Goal: Information Seeking & Learning: Learn about a topic

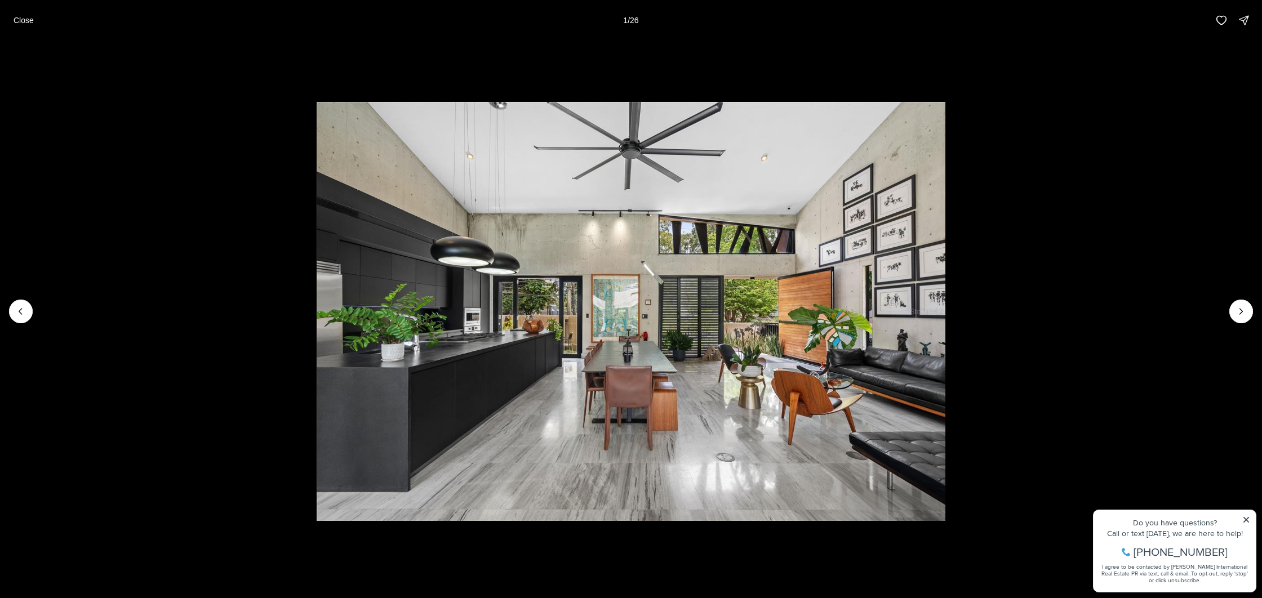
click at [1246, 522] on li "1 of 26" at bounding box center [631, 312] width 1262 height 542
click at [1236, 310] on icon "Next slide" at bounding box center [1241, 311] width 11 height 11
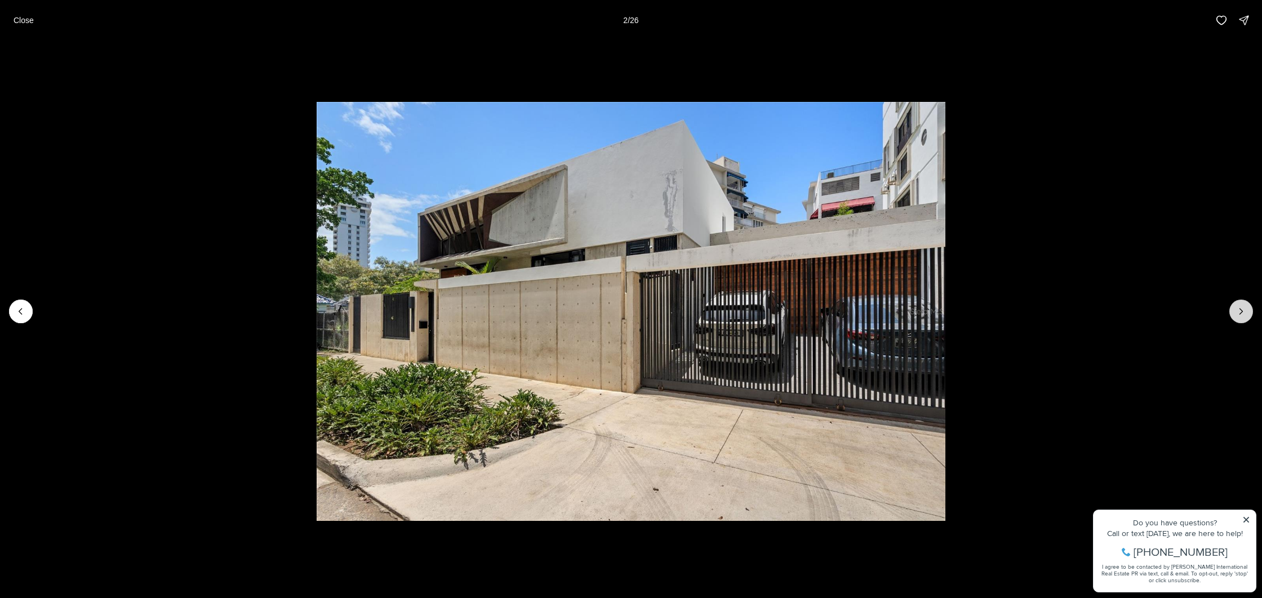
click at [1236, 310] on icon "Next slide" at bounding box center [1241, 311] width 11 height 11
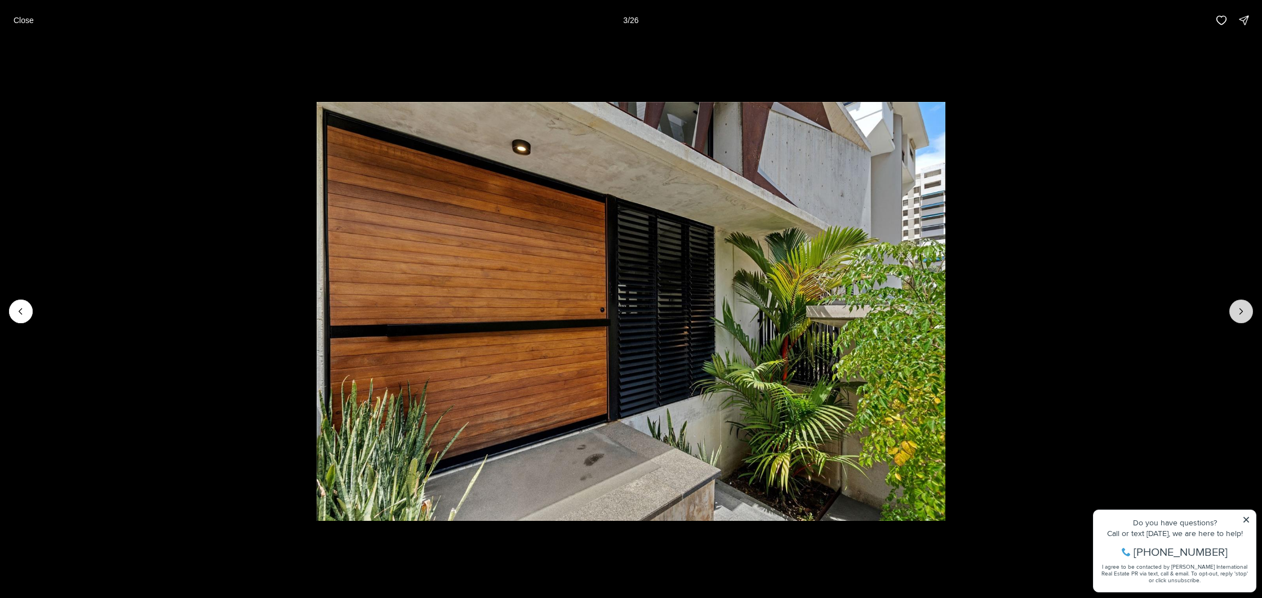
click at [1236, 310] on icon "Next slide" at bounding box center [1241, 311] width 11 height 11
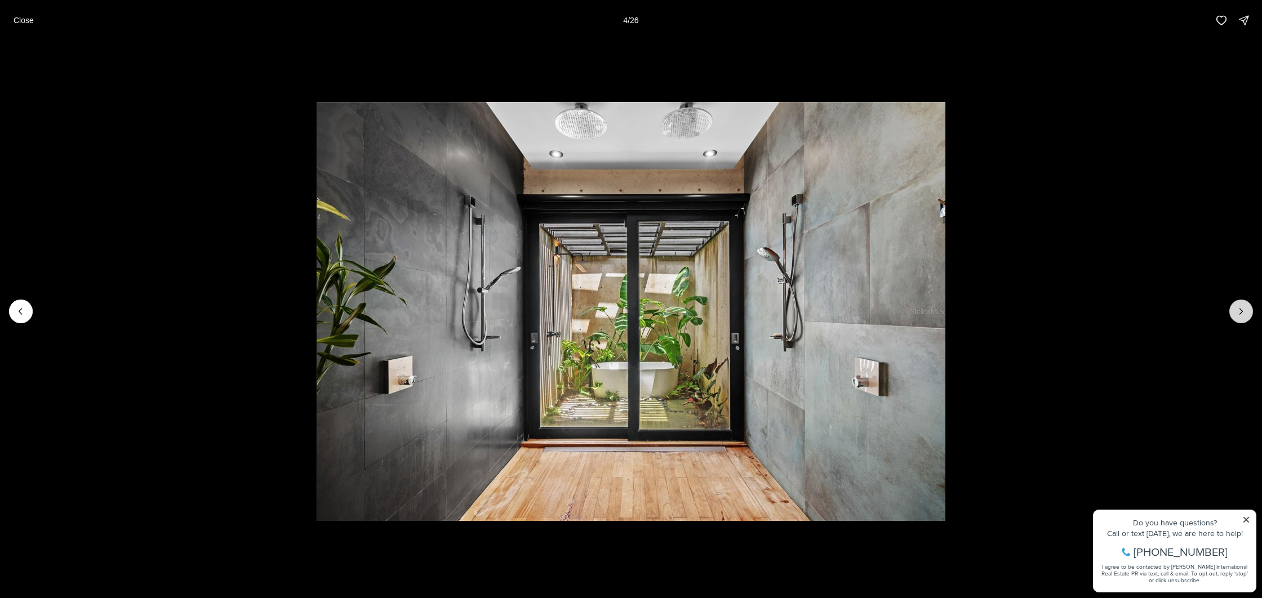
click at [1236, 310] on icon "Next slide" at bounding box center [1241, 311] width 11 height 11
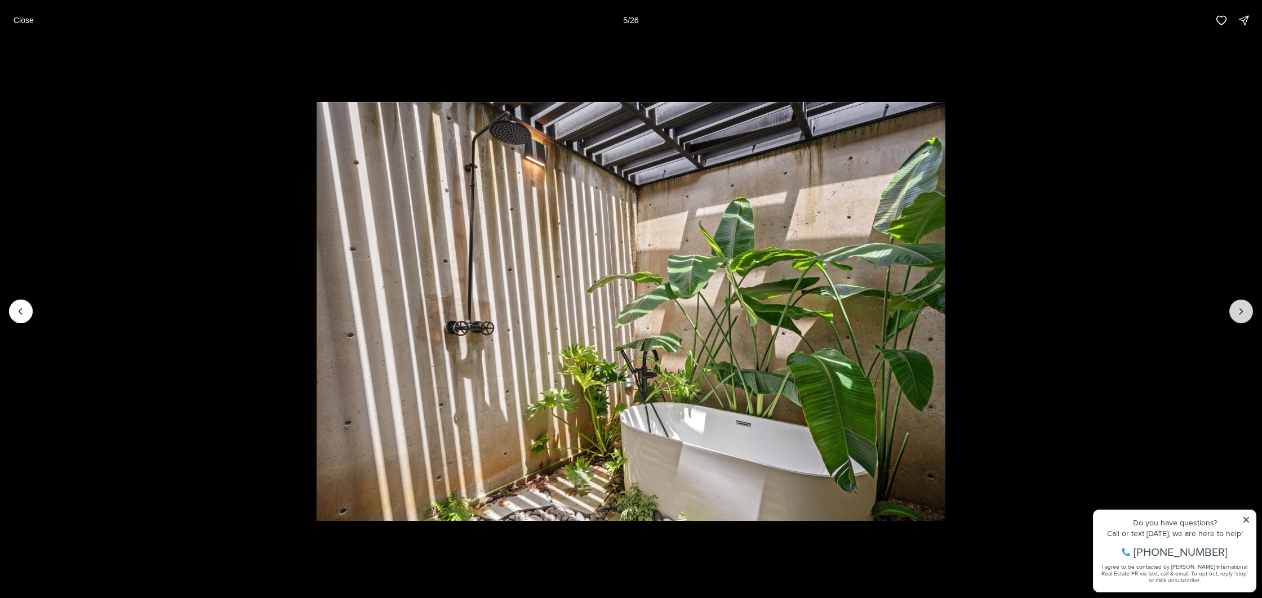
click at [1236, 310] on icon "Next slide" at bounding box center [1241, 311] width 11 height 11
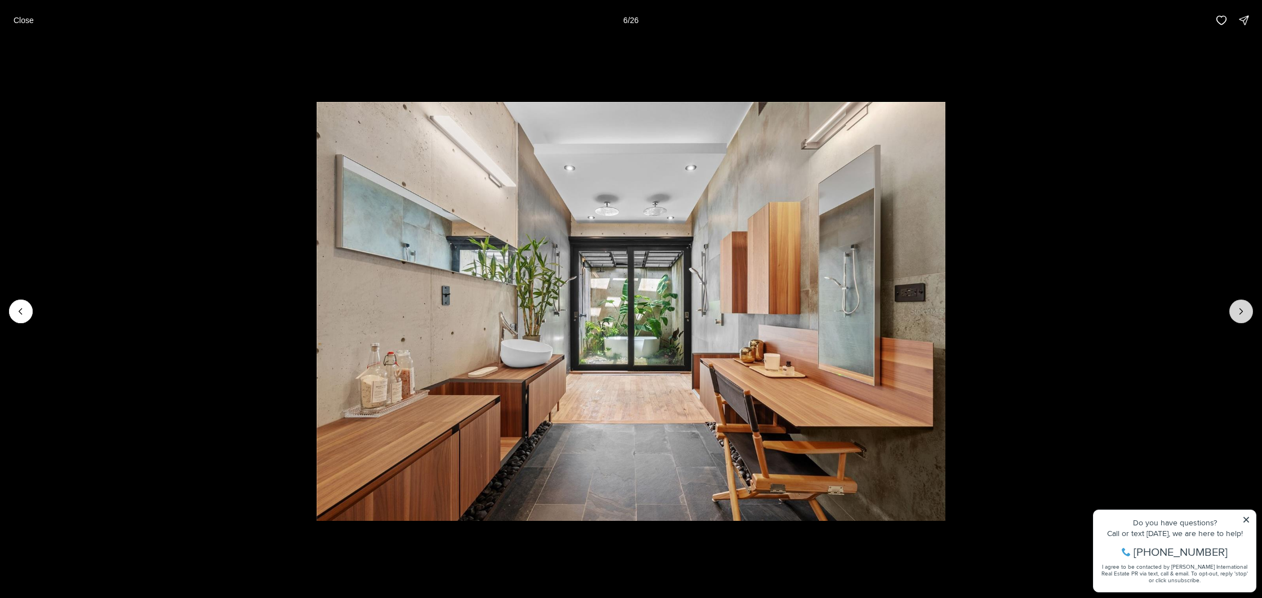
click at [1236, 310] on icon "Next slide" at bounding box center [1241, 311] width 11 height 11
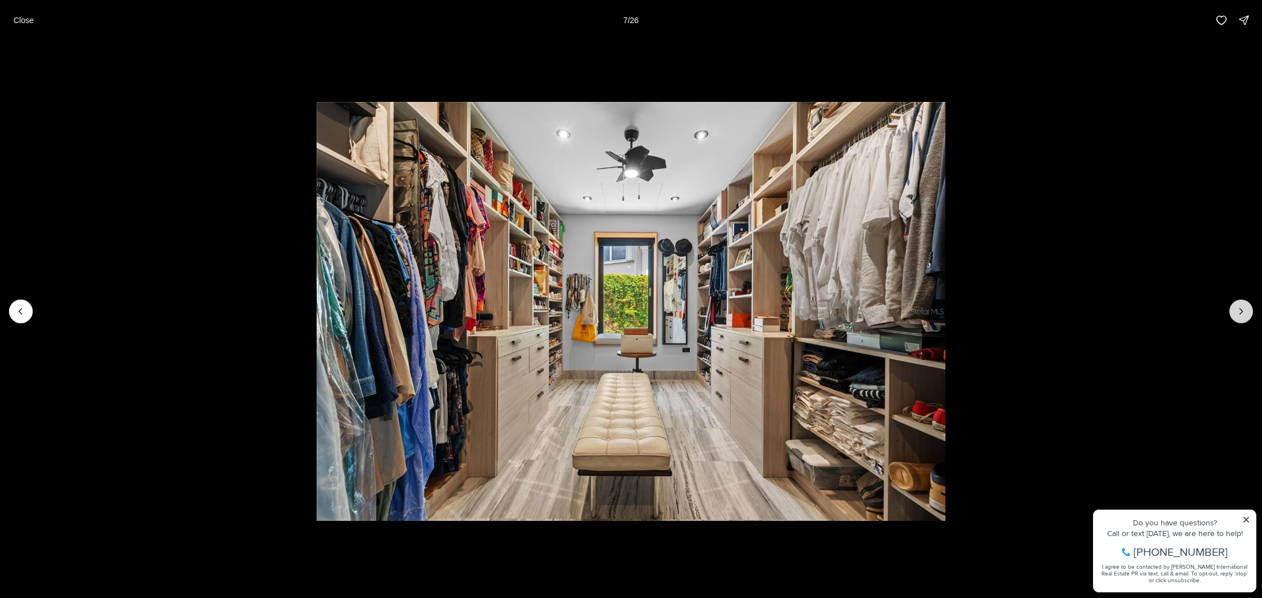
click at [1236, 310] on icon "Next slide" at bounding box center [1241, 311] width 11 height 11
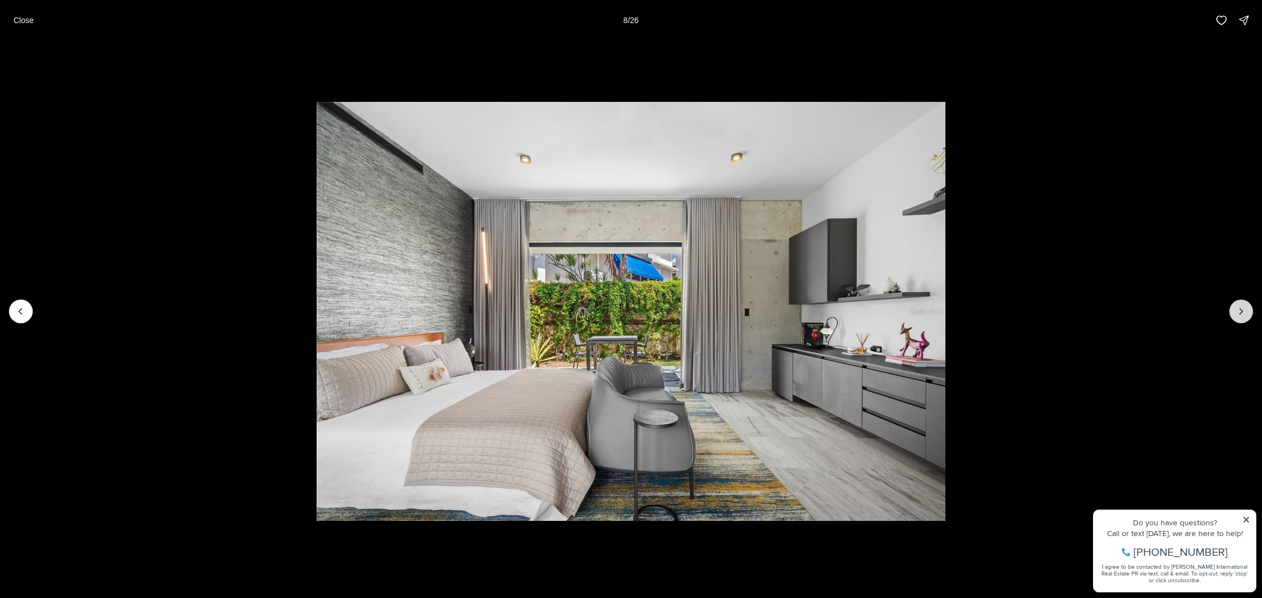
click at [1236, 310] on icon "Next slide" at bounding box center [1241, 311] width 11 height 11
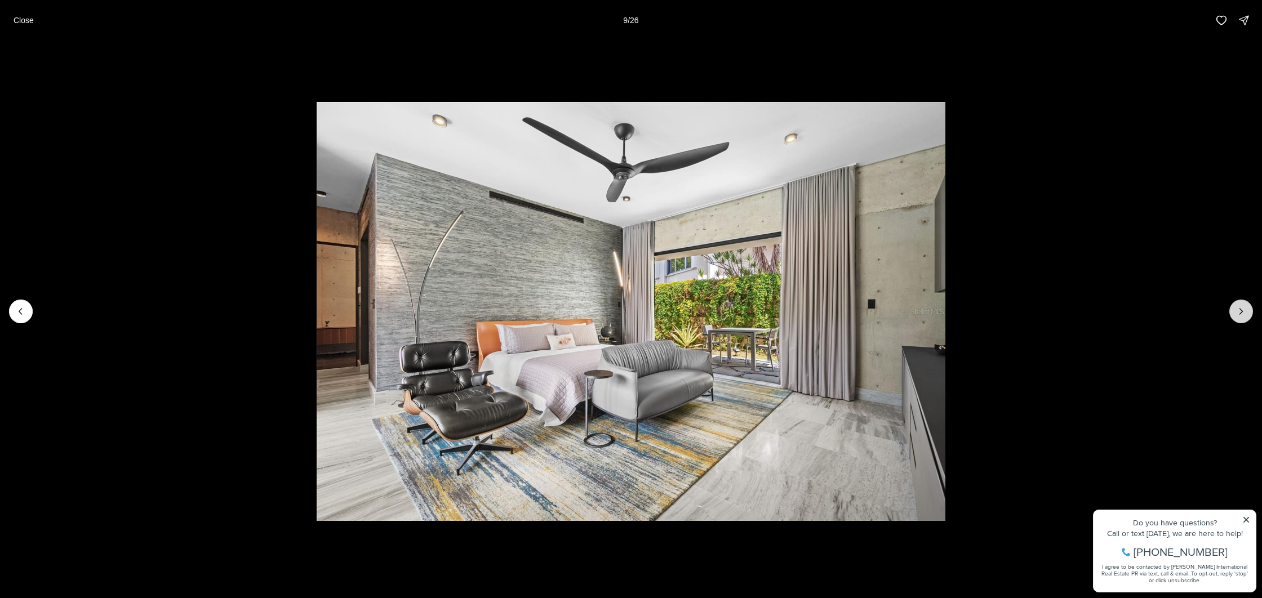
click at [1236, 310] on icon "Next slide" at bounding box center [1241, 311] width 11 height 11
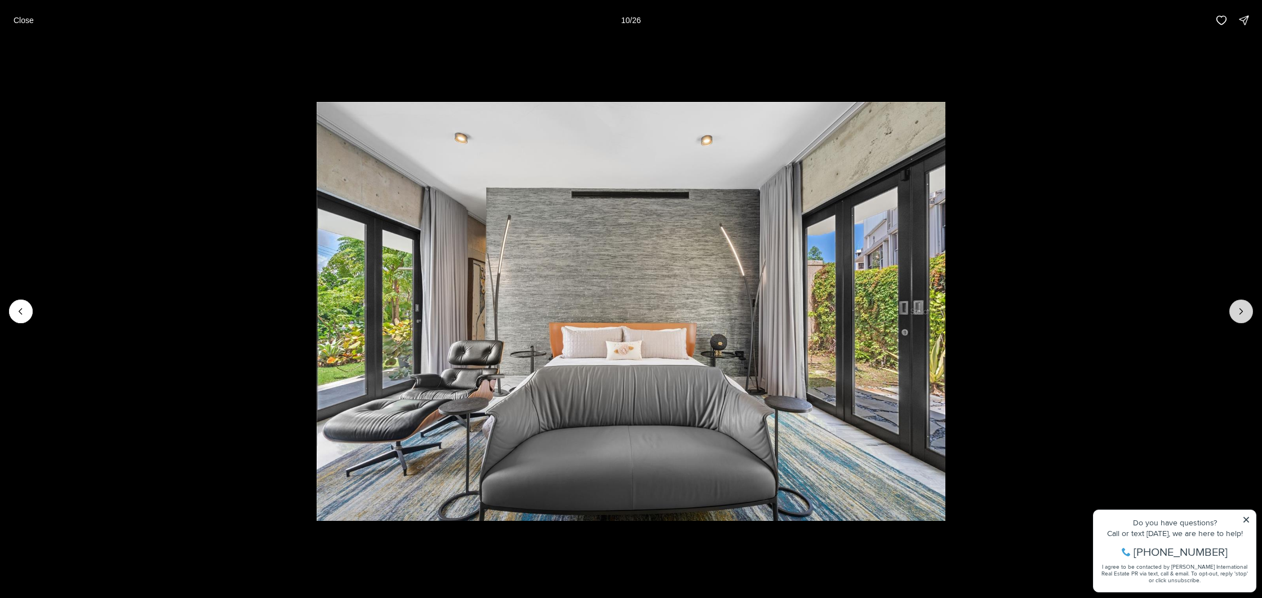
click at [1236, 310] on icon "Next slide" at bounding box center [1241, 311] width 11 height 11
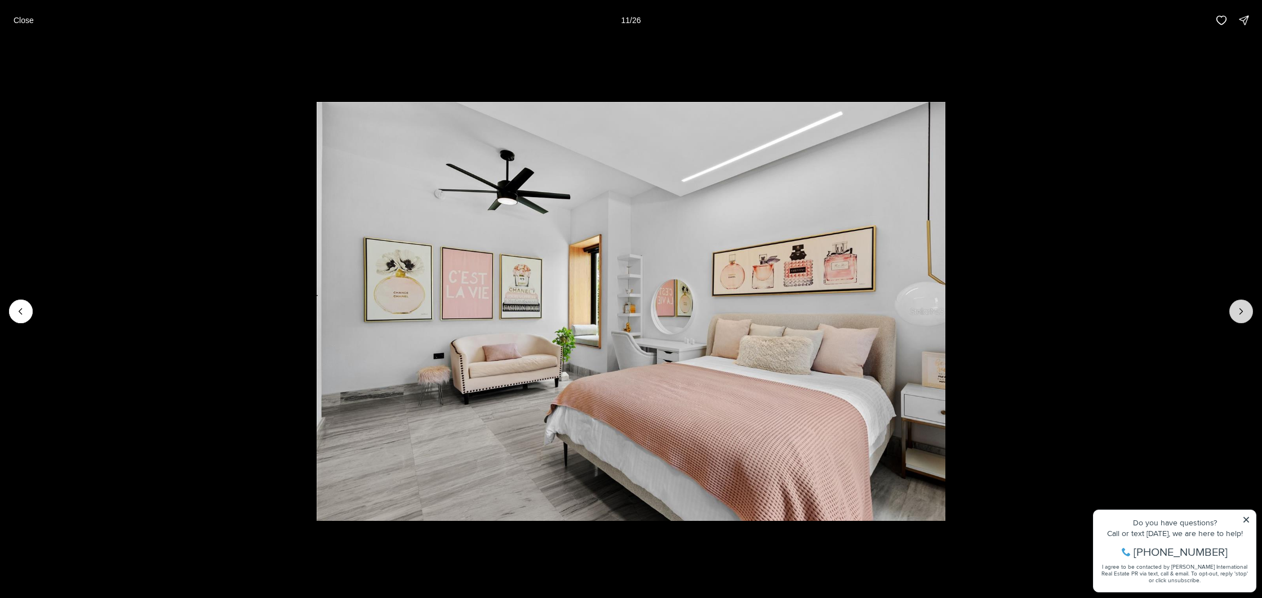
click at [1236, 310] on icon "Next slide" at bounding box center [1241, 311] width 11 height 11
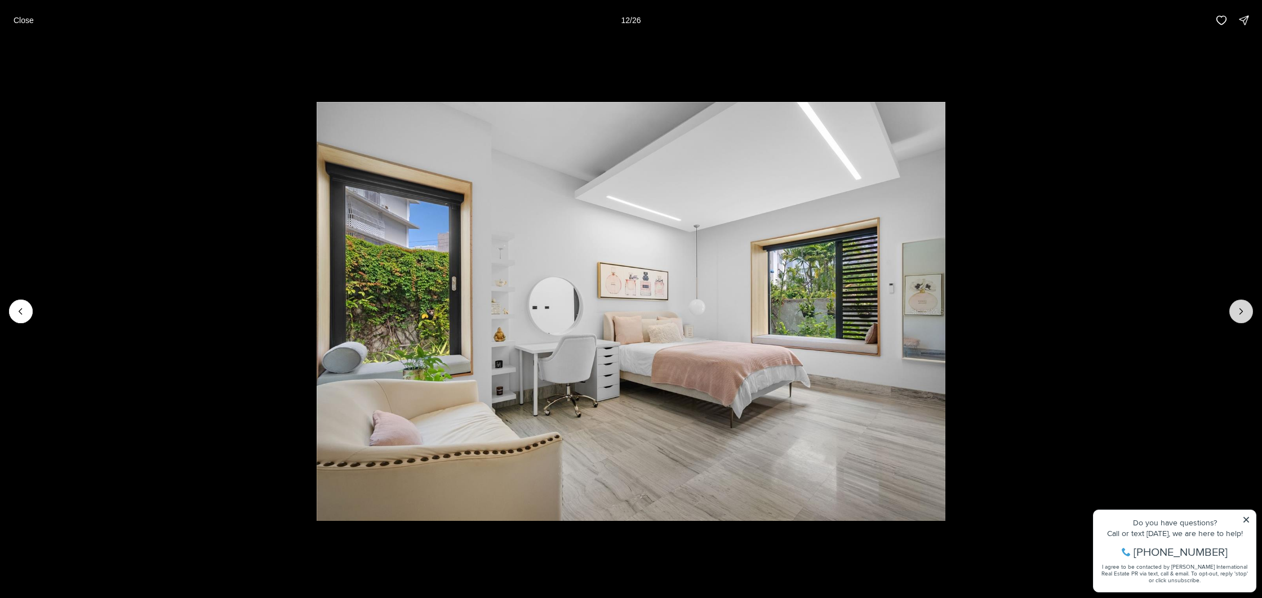
click at [1236, 310] on icon "Next slide" at bounding box center [1241, 311] width 11 height 11
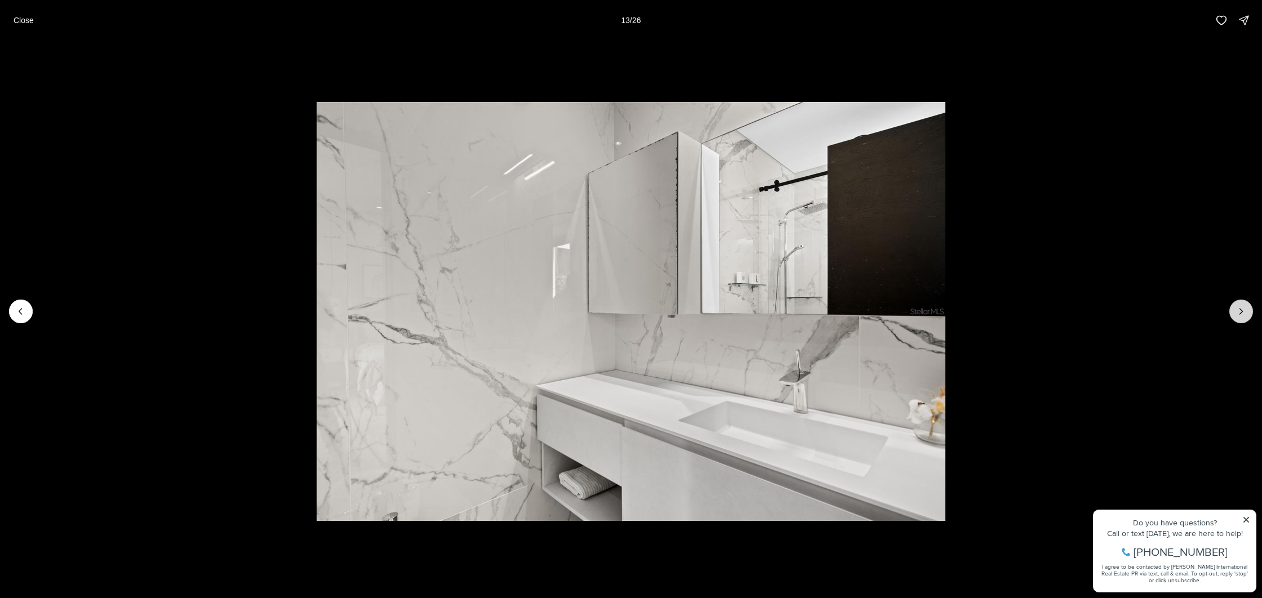
click at [1236, 310] on icon "Next slide" at bounding box center [1241, 311] width 11 height 11
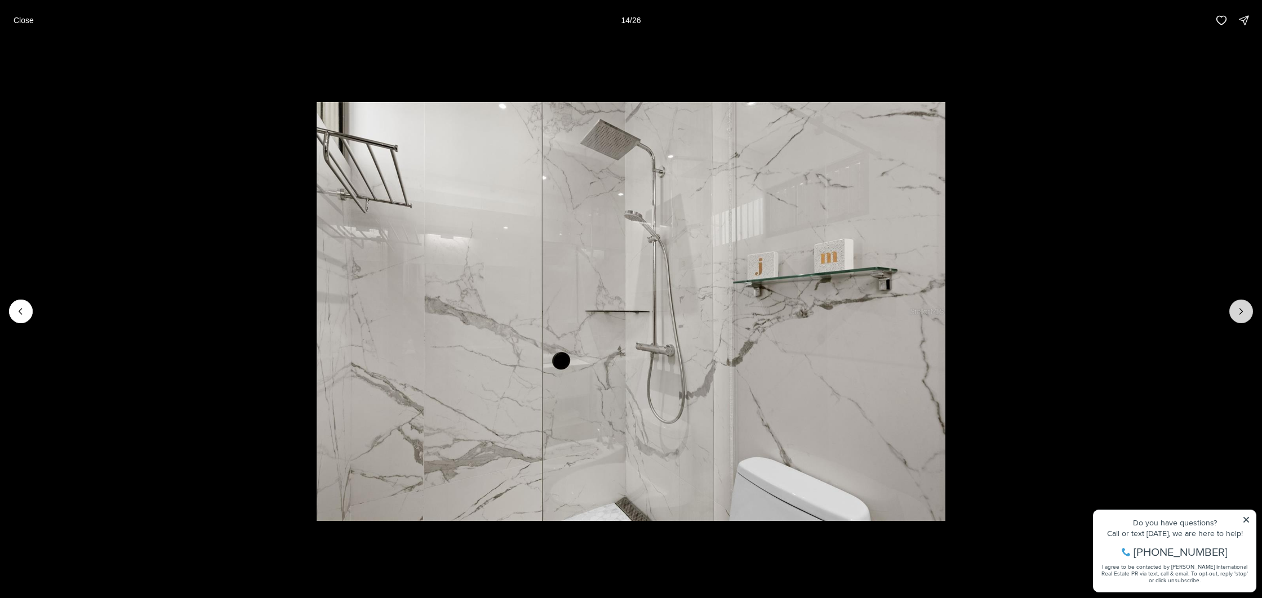
click at [1236, 310] on icon "Next slide" at bounding box center [1241, 311] width 11 height 11
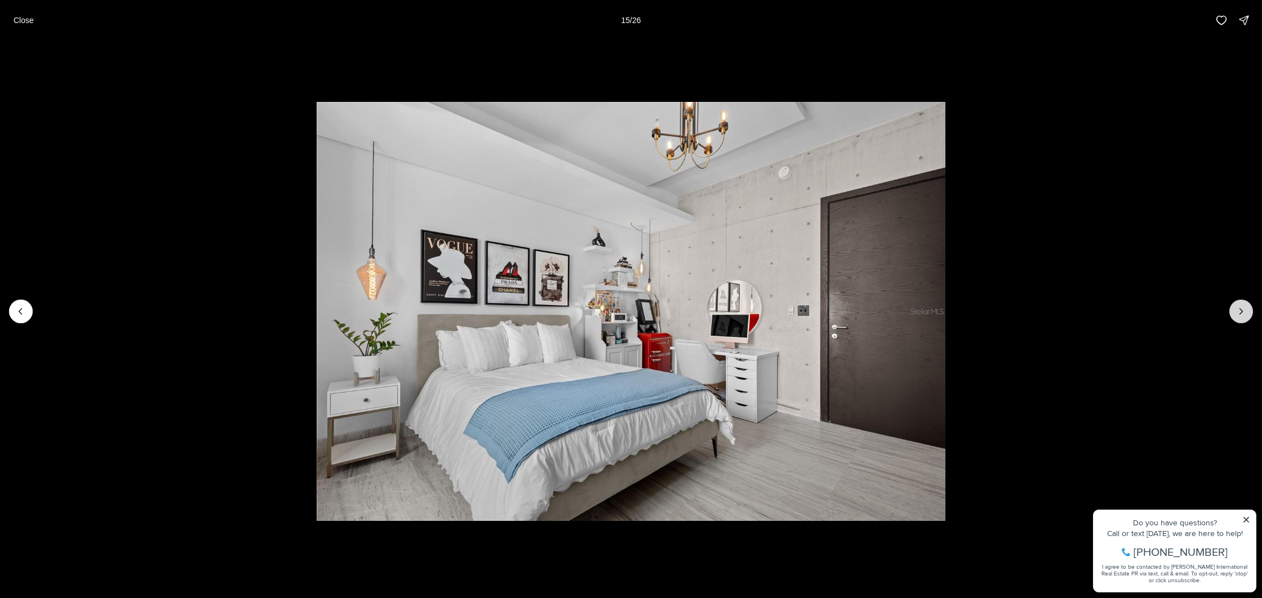
click at [1236, 310] on icon "Next slide" at bounding box center [1241, 311] width 11 height 11
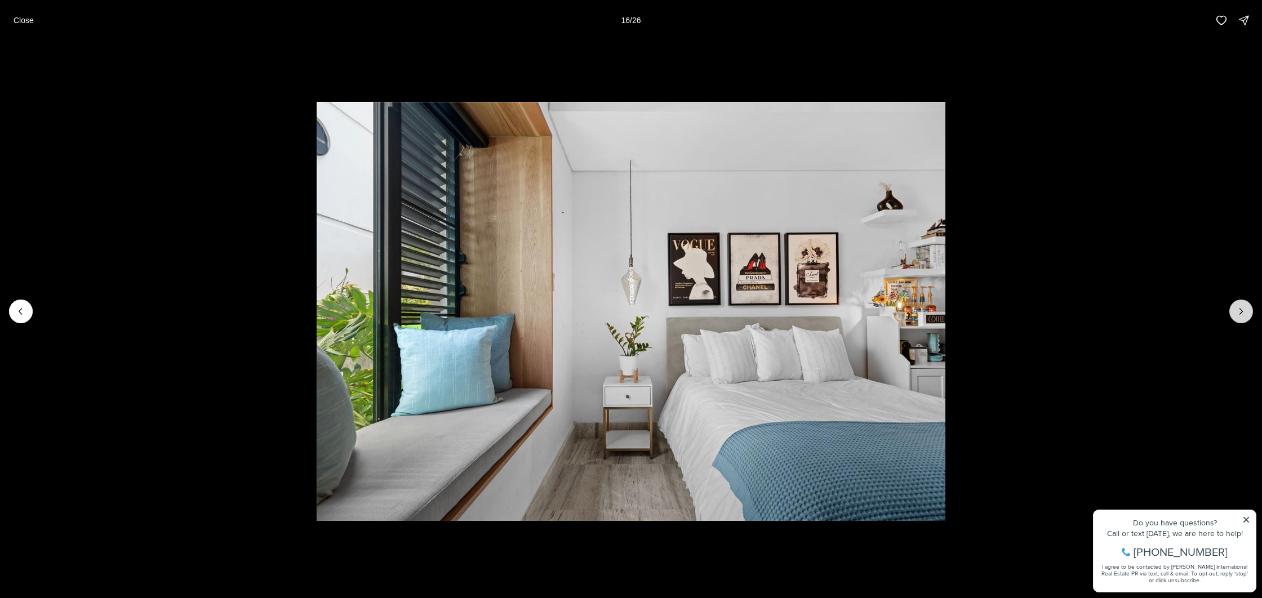
click at [1236, 310] on icon "Next slide" at bounding box center [1241, 311] width 11 height 11
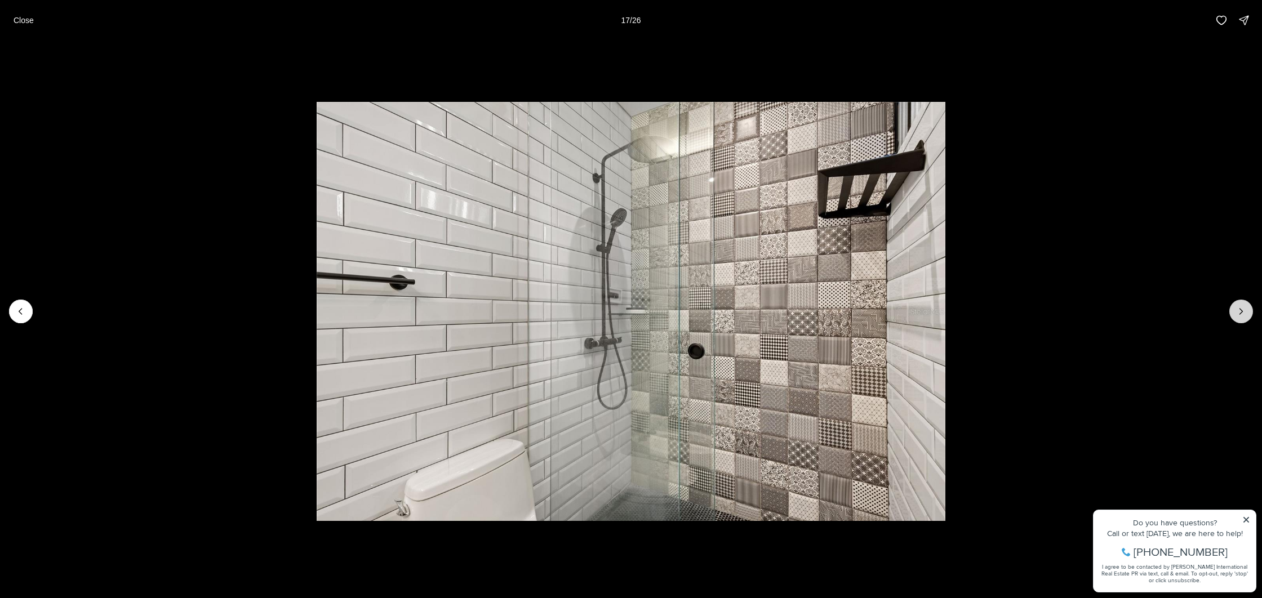
click at [1236, 310] on icon "Next slide" at bounding box center [1241, 311] width 11 height 11
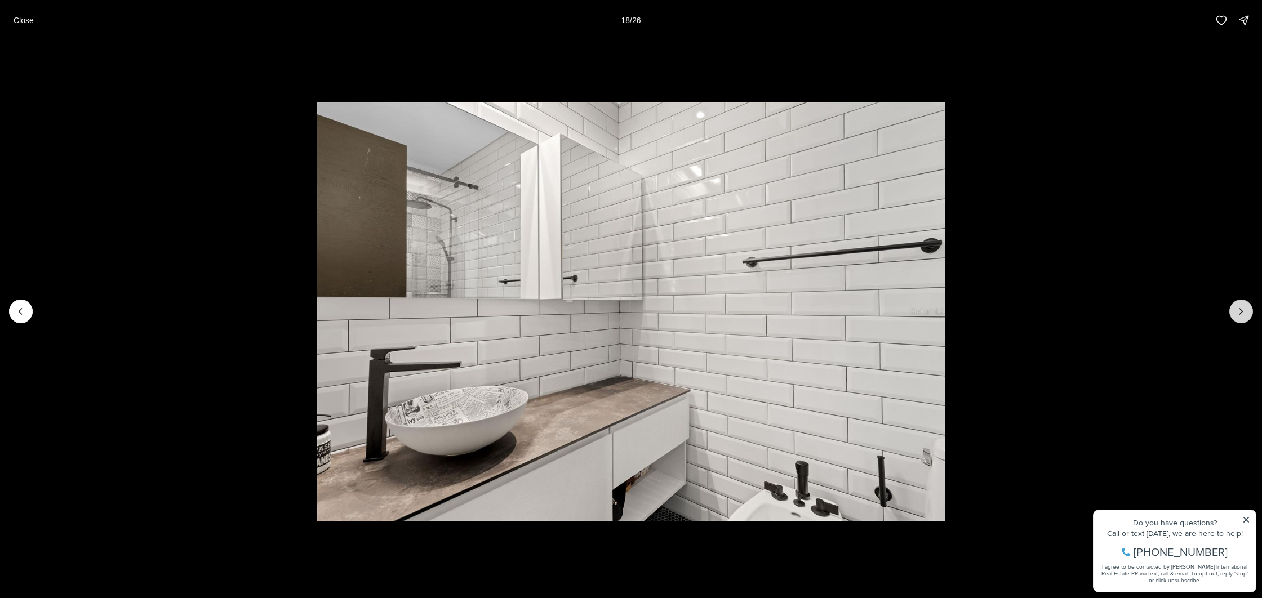
click at [1236, 310] on icon "Next slide" at bounding box center [1241, 311] width 11 height 11
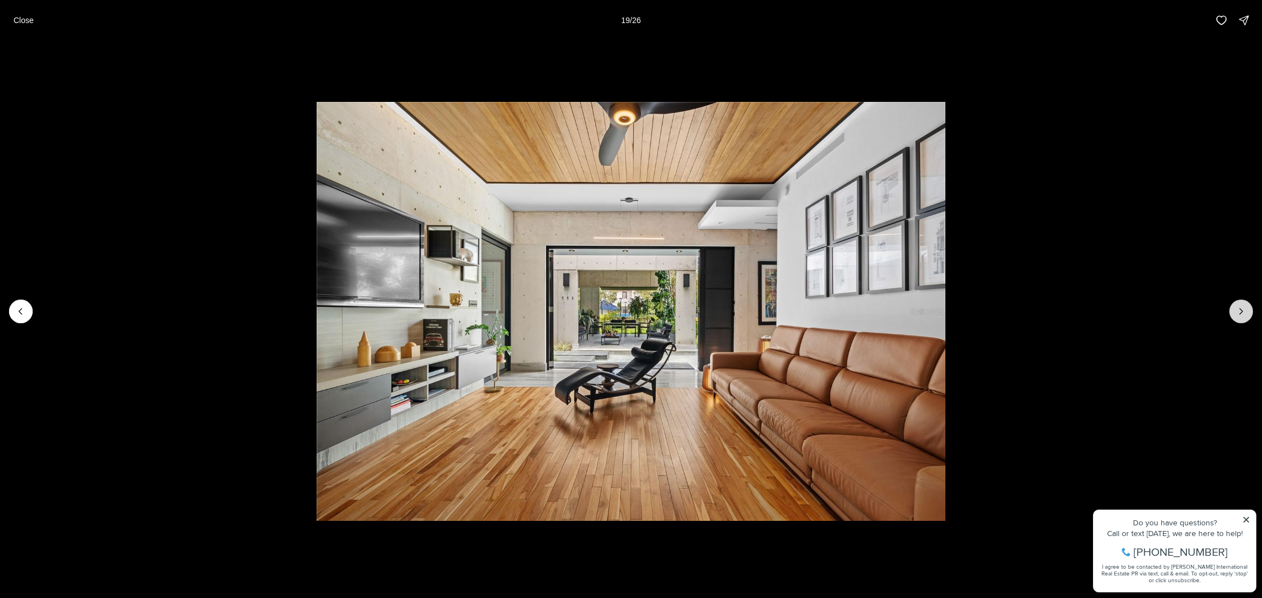
click at [1236, 310] on icon "Next slide" at bounding box center [1241, 311] width 11 height 11
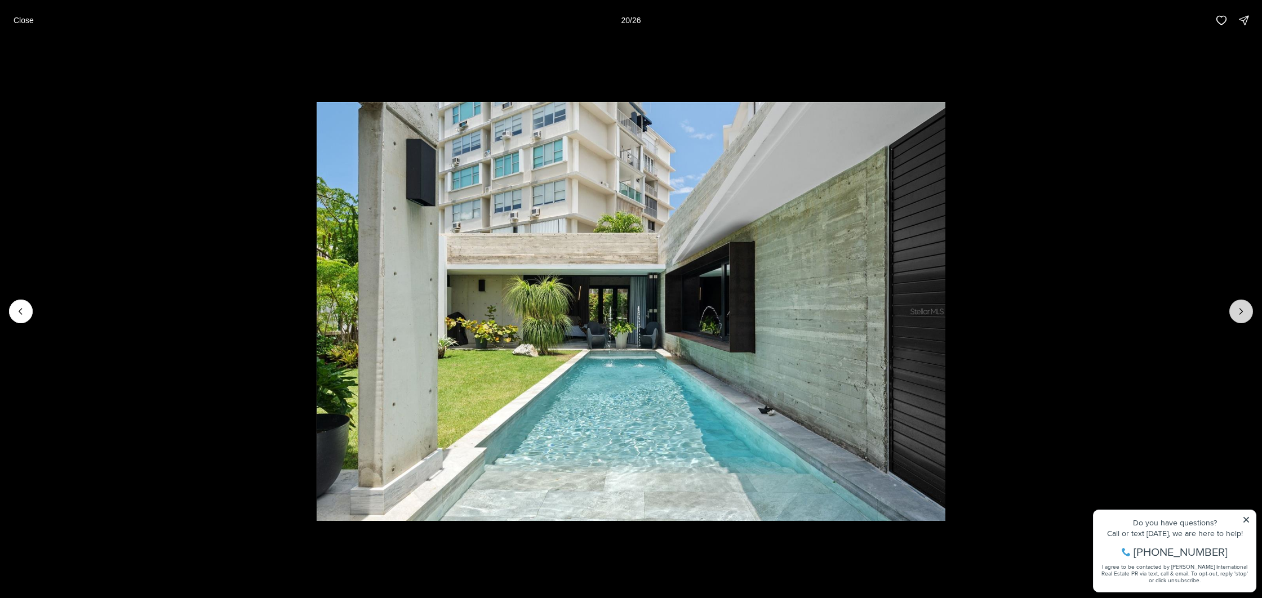
click at [1236, 310] on icon "Next slide" at bounding box center [1241, 311] width 11 height 11
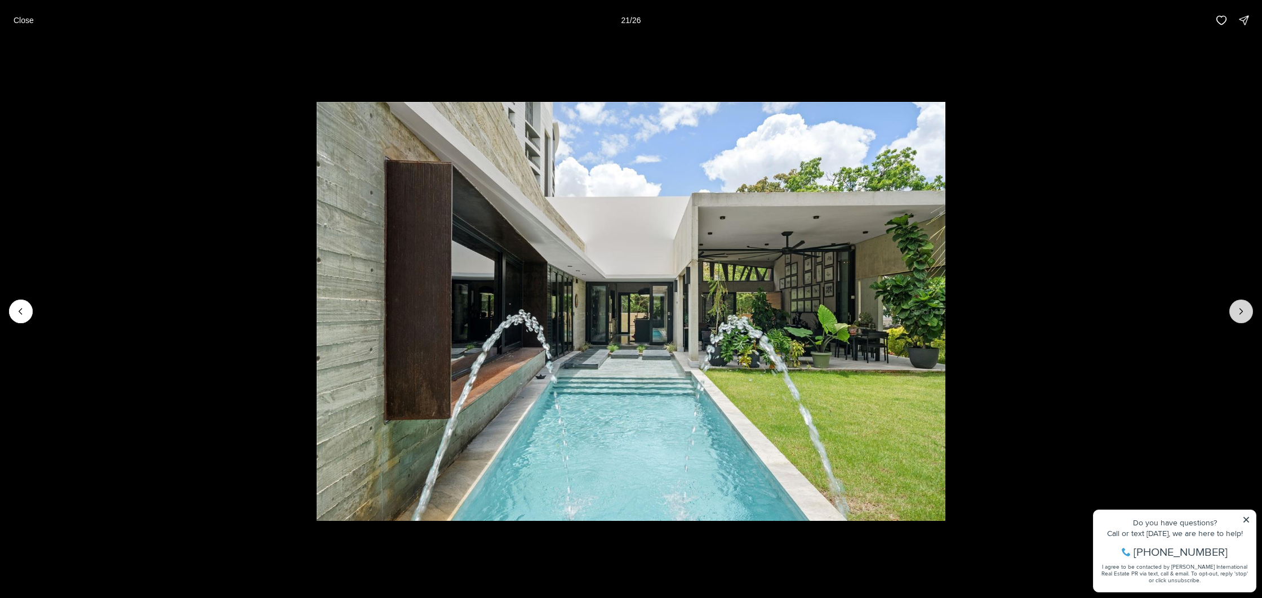
click at [1236, 310] on icon "Next slide" at bounding box center [1241, 311] width 11 height 11
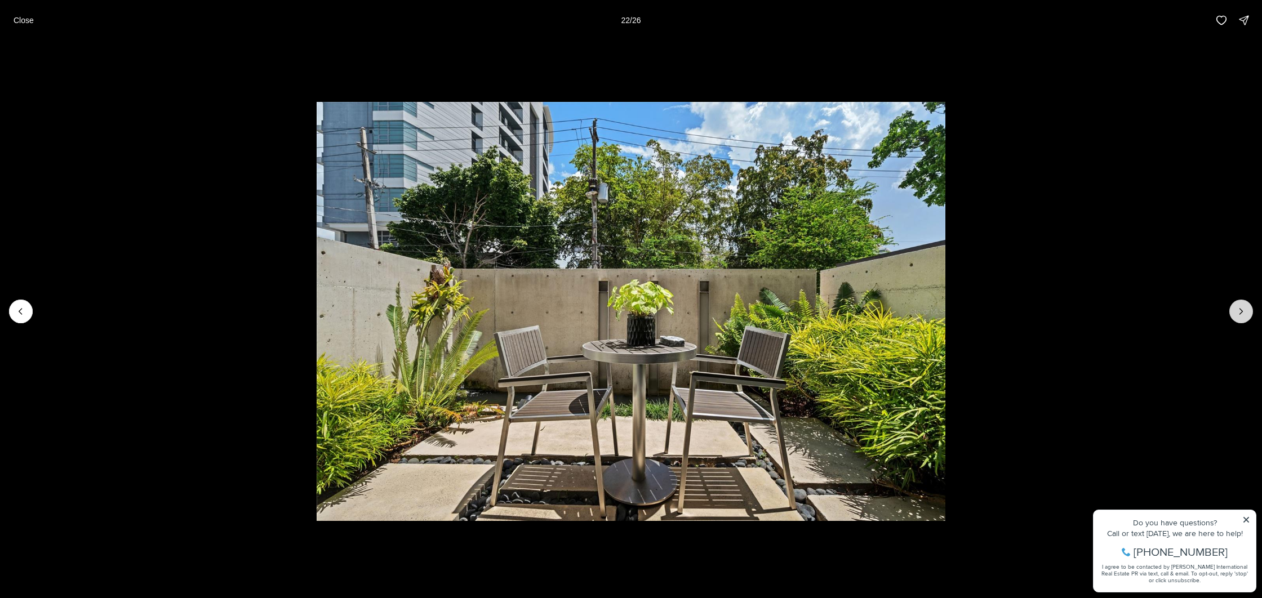
click at [1236, 310] on icon "Next slide" at bounding box center [1241, 311] width 11 height 11
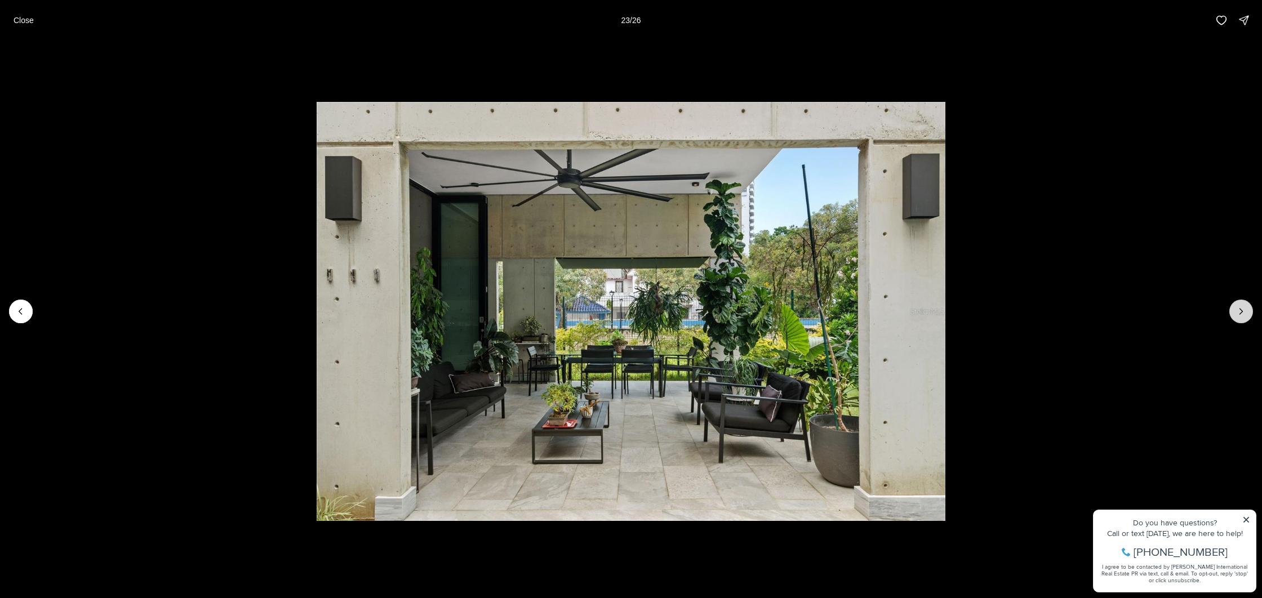
click at [1236, 310] on icon "Next slide" at bounding box center [1241, 311] width 11 height 11
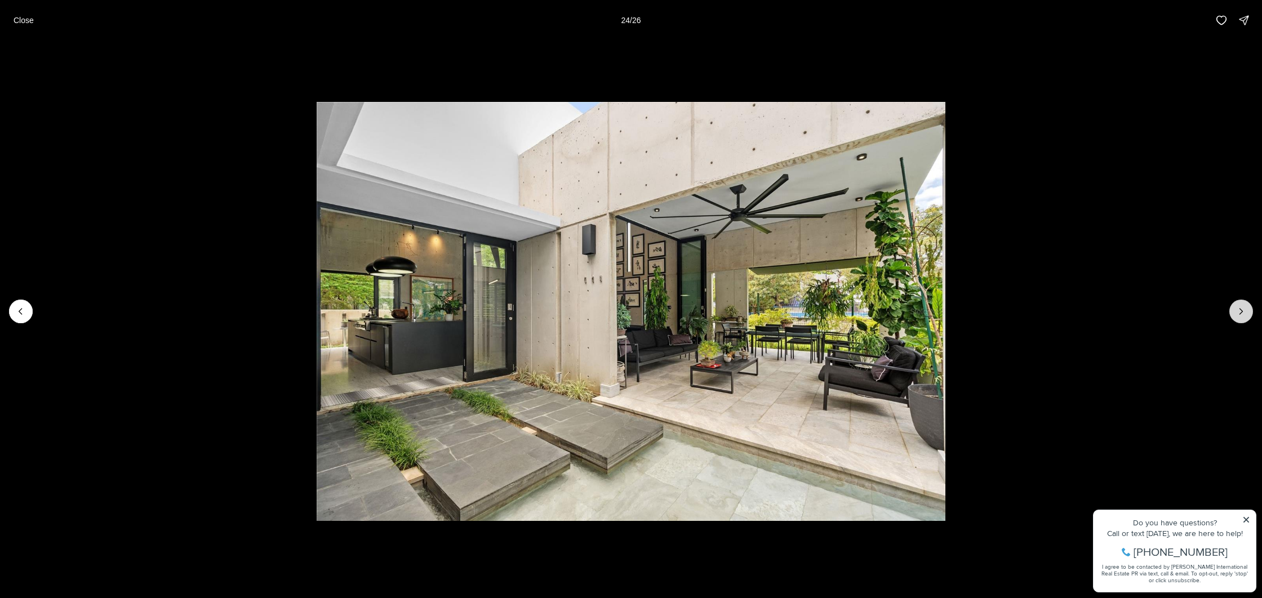
click at [1236, 310] on icon "Next slide" at bounding box center [1241, 311] width 11 height 11
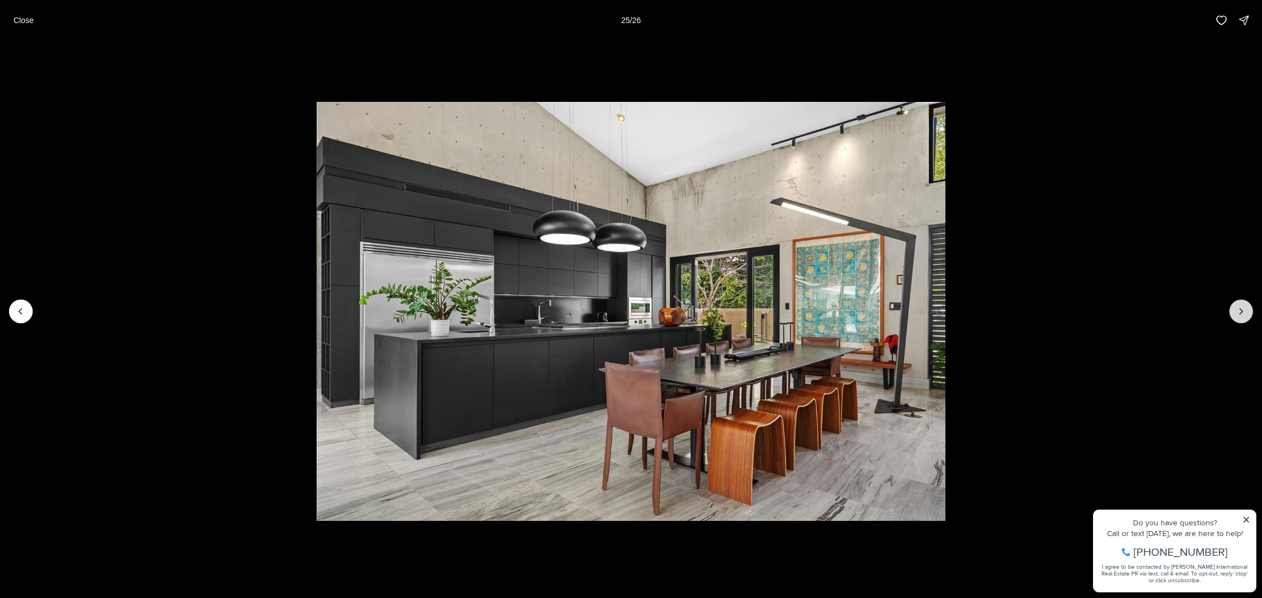
click at [1236, 310] on icon "Next slide" at bounding box center [1241, 311] width 11 height 11
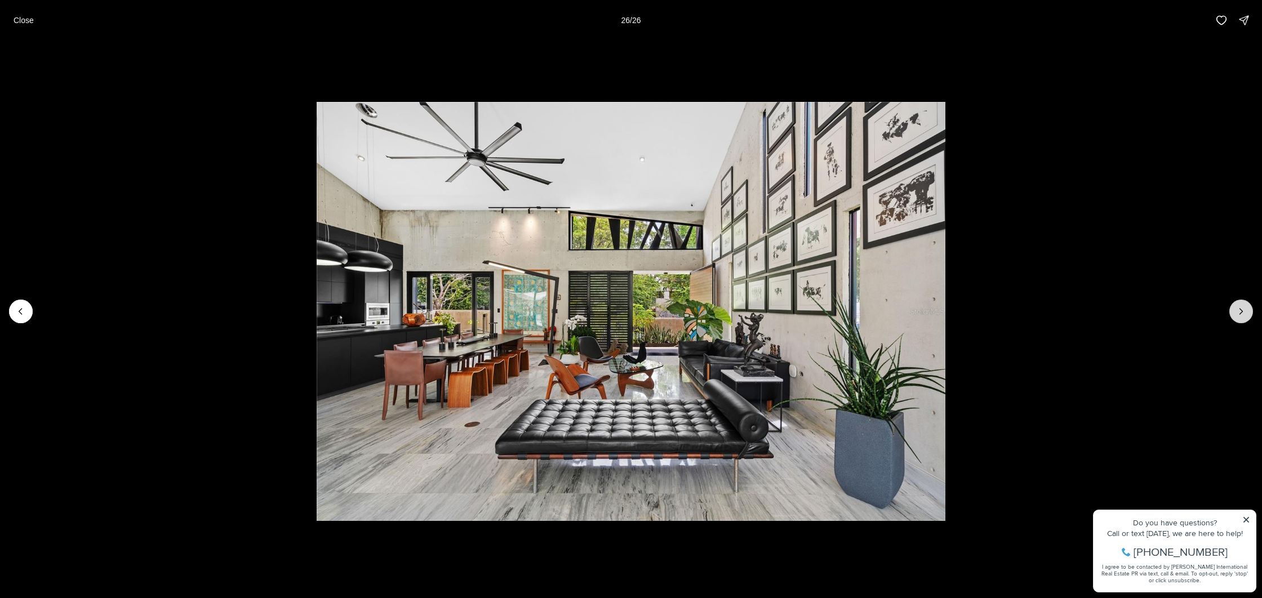
click at [1236, 310] on div at bounding box center [1241, 312] width 24 height 24
click at [23, 312] on icon "Previous slide" at bounding box center [20, 311] width 11 height 11
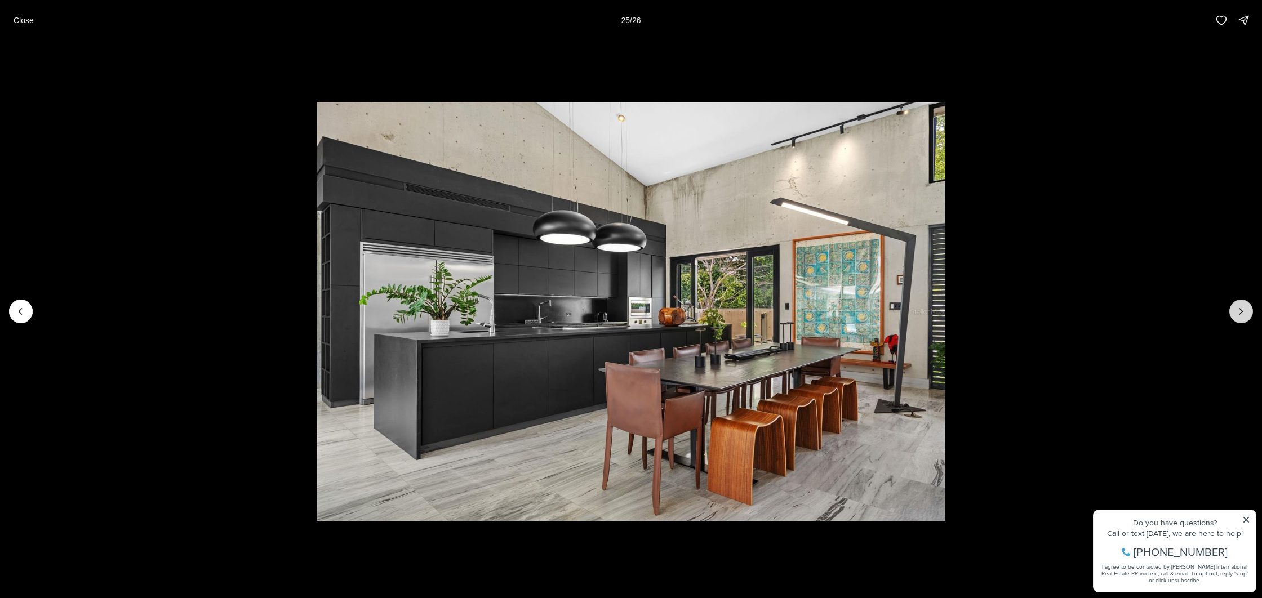
click at [1241, 310] on icon "Next slide" at bounding box center [1241, 312] width 3 height 6
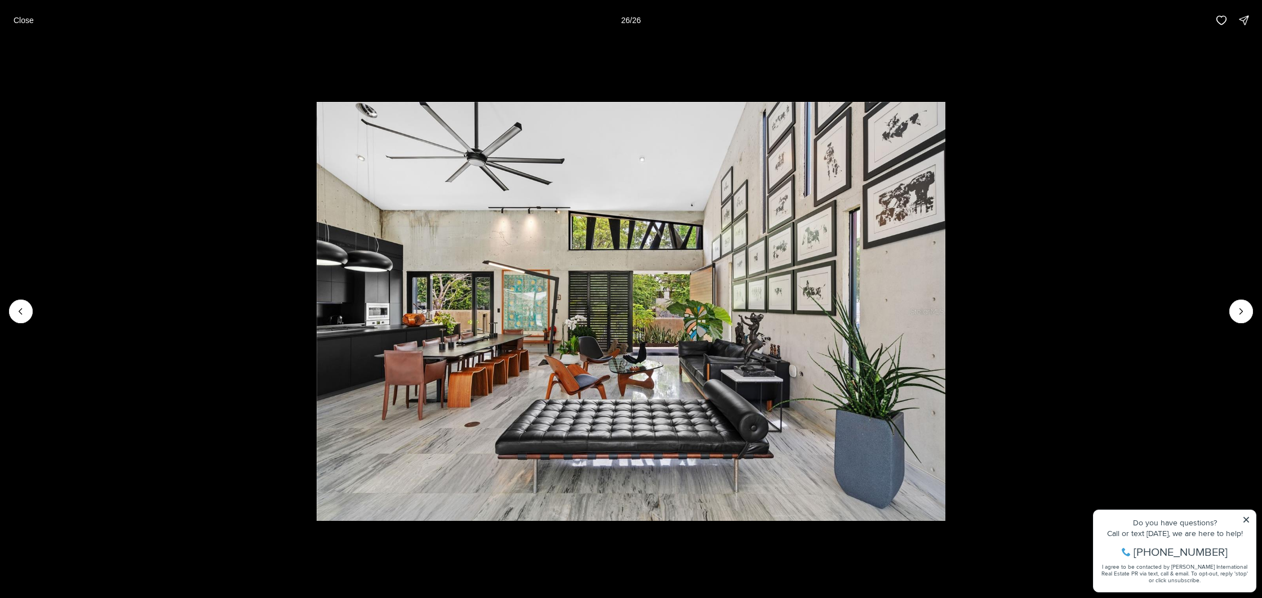
click at [1241, 310] on div at bounding box center [1241, 312] width 24 height 24
